Goal: Communication & Community: Participate in discussion

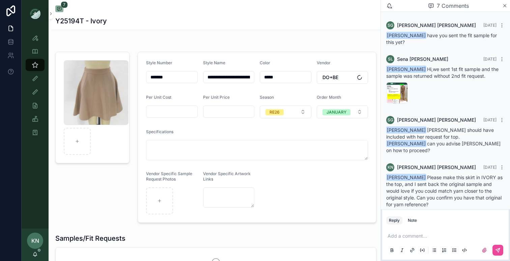
scroll to position [103, 0]
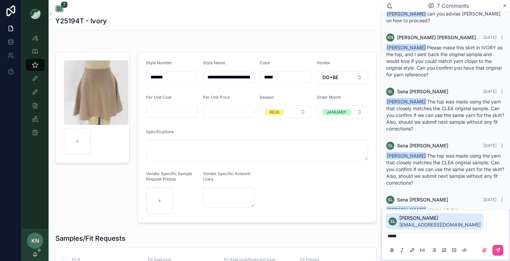
click at [428, 217] on span "Sena Lee" at bounding box center [440, 217] width 81 height 7
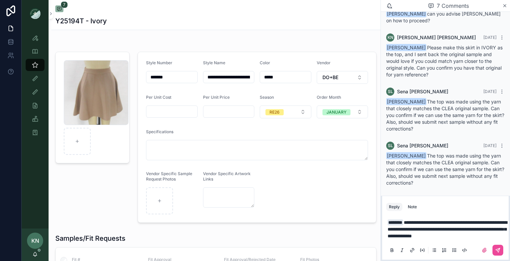
click at [504, 251] on div "scrollable content" at bounding box center [445, 249] width 118 height 13
click at [500, 250] on icon "scrollable content" at bounding box center [497, 249] width 5 height 5
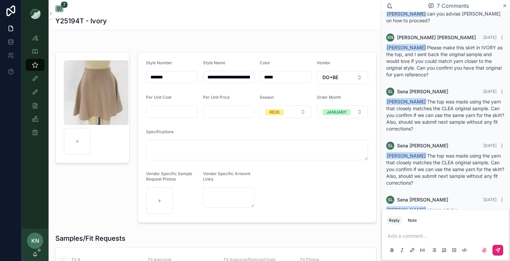
scroll to position [170, 0]
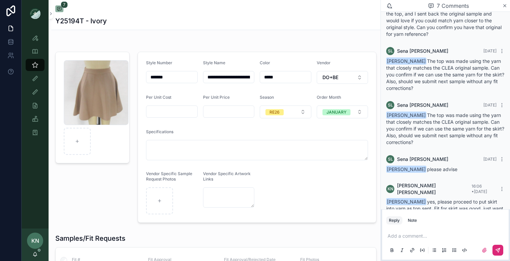
click at [33, 251] on div "KN Karen Nelson" at bounding box center [35, 244] width 27 height 32
click at [36, 253] on icon "scrollable content" at bounding box center [35, 253] width 4 height 3
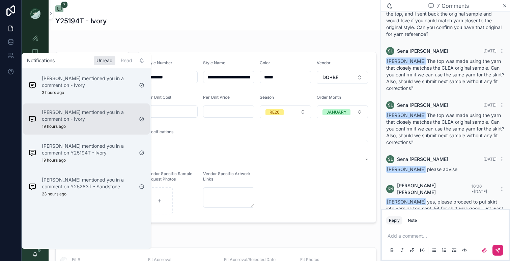
click at [81, 114] on p "Sena Lee mentioned you in a comment on - Ivory" at bounding box center [88, 115] width 92 height 13
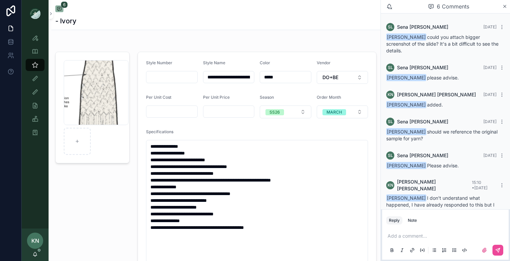
scroll to position [28, 0]
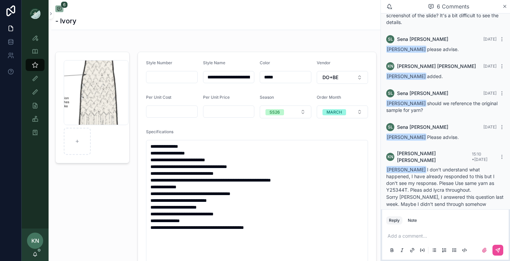
click at [35, 254] on icon "scrollable content" at bounding box center [34, 253] width 5 height 5
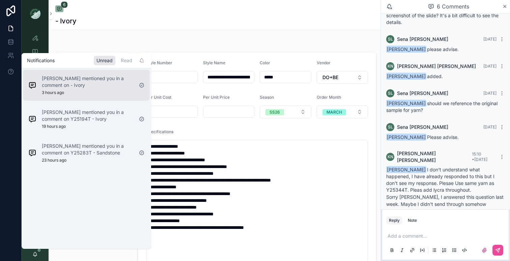
click at [82, 76] on p "Sena Lee mentioned you in a comment on - Ivory" at bounding box center [88, 81] width 92 height 13
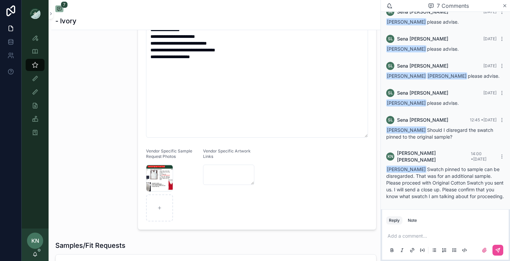
scroll to position [147, 0]
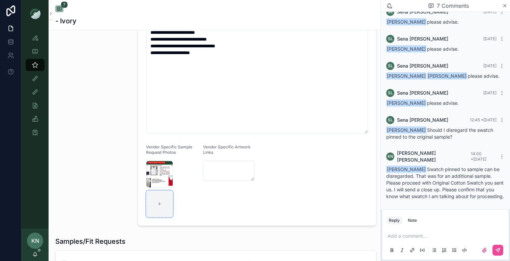
click at [168, 197] on div "scrollable content" at bounding box center [159, 203] width 27 height 27
type input "**********"
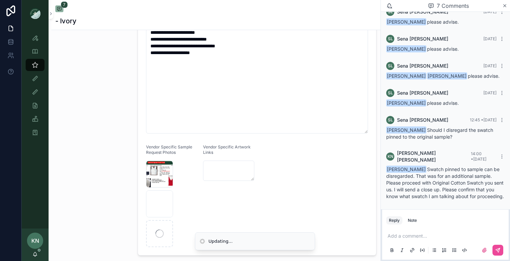
click at [416, 234] on p "scrollable content" at bounding box center [447, 235] width 118 height 7
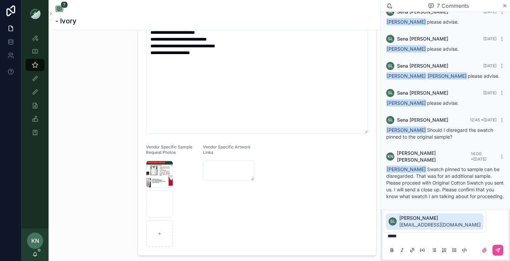
click at [440, 221] on span "sena@doandbecollection.com" at bounding box center [440, 224] width 81 height 7
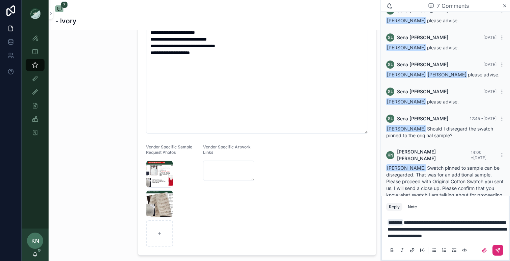
click at [502, 253] on button "scrollable content" at bounding box center [498, 249] width 11 height 11
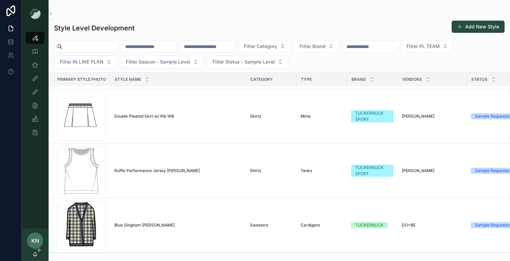
scroll to position [161, 0]
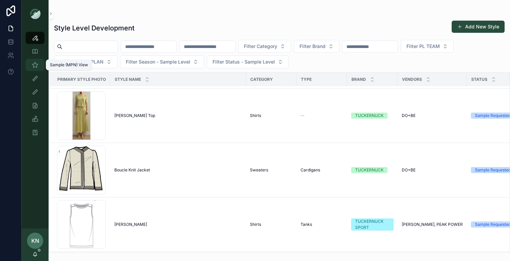
click at [34, 67] on icon "scrollable content" at bounding box center [35, 64] width 7 height 7
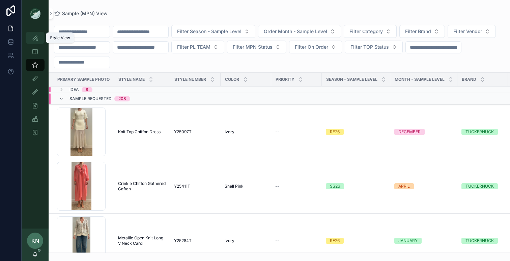
click at [37, 42] on div "Style View" at bounding box center [35, 37] width 11 height 11
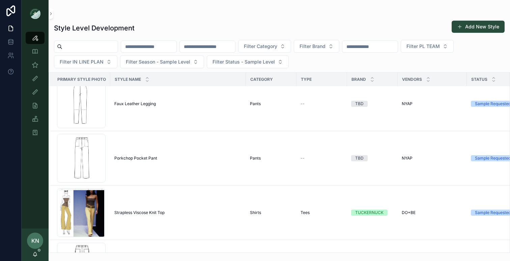
scroll to position [1627, 0]
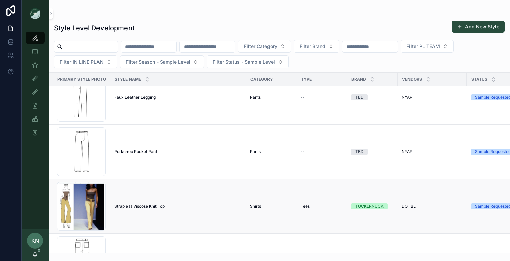
click at [139, 203] on span "Strapless Viscose Knit Top" at bounding box center [139, 205] width 50 height 5
